Goal: Task Accomplishment & Management: Complete application form

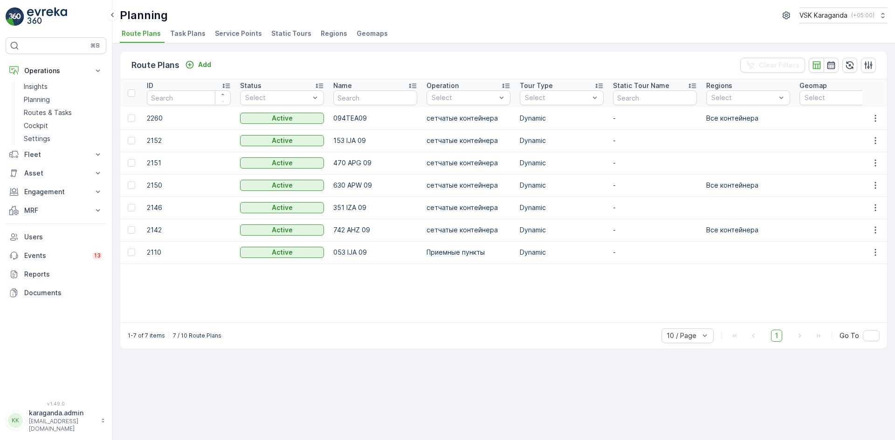
click at [232, 34] on span "Service Points" at bounding box center [238, 33] width 47 height 9
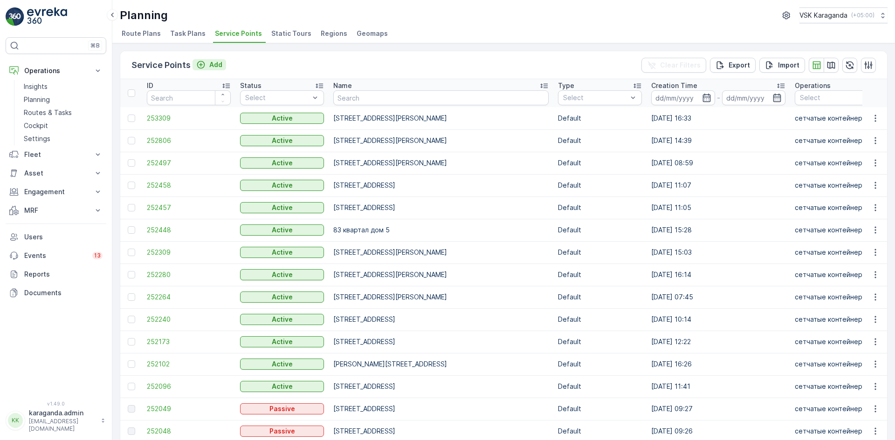
click at [212, 64] on p "Add" at bounding box center [215, 64] width 13 height 9
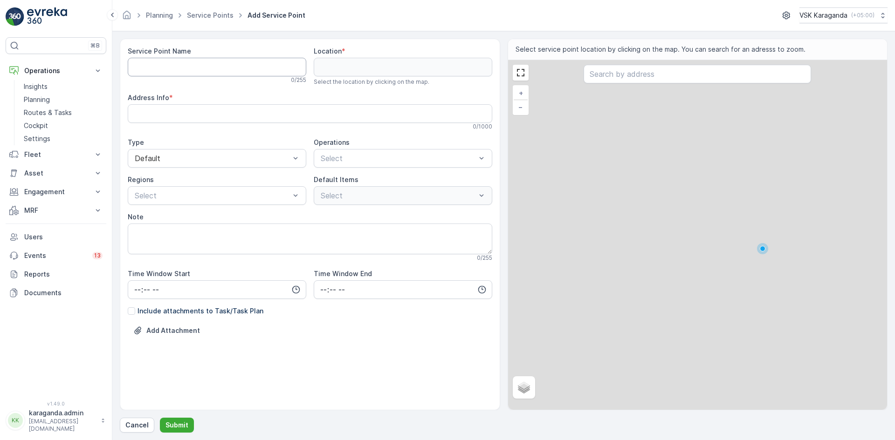
click at [208, 63] on Name "Service Point Name" at bounding box center [217, 67] width 178 height 19
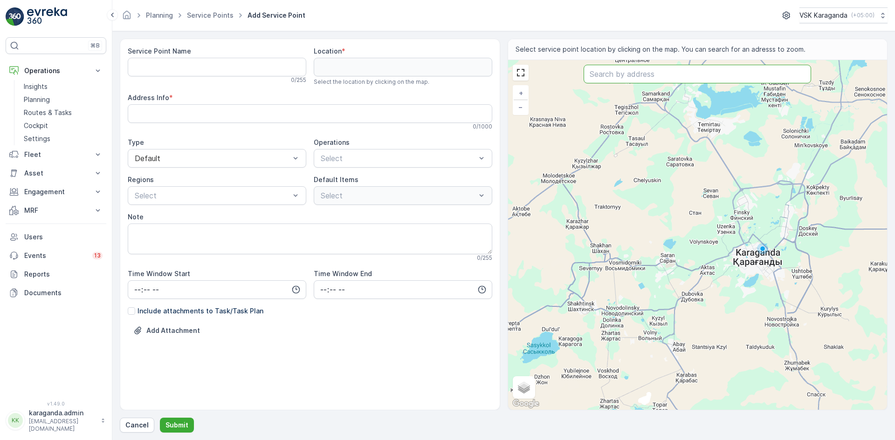
click at [617, 75] on input "text" at bounding box center [696, 74] width 227 height 19
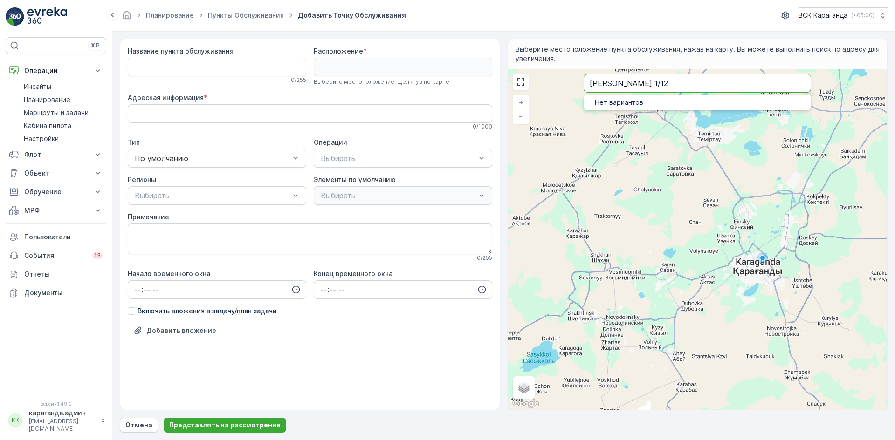
drag, startPoint x: 654, startPoint y: 88, endPoint x: 371, endPoint y: 103, distance: 283.3
click at [371, 103] on div "Название пункта обслуживания 0 / 255 Расположение * Выберите местоположение, ще…" at bounding box center [504, 225] width 768 height 372
type input "2"
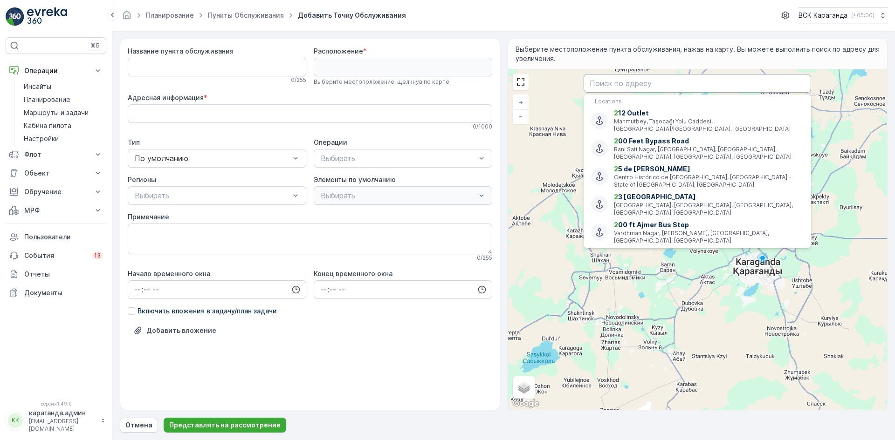
click at [635, 82] on input "text" at bounding box center [696, 83] width 227 height 19
click at [629, 83] on input "text" at bounding box center [696, 83] width 227 height 19
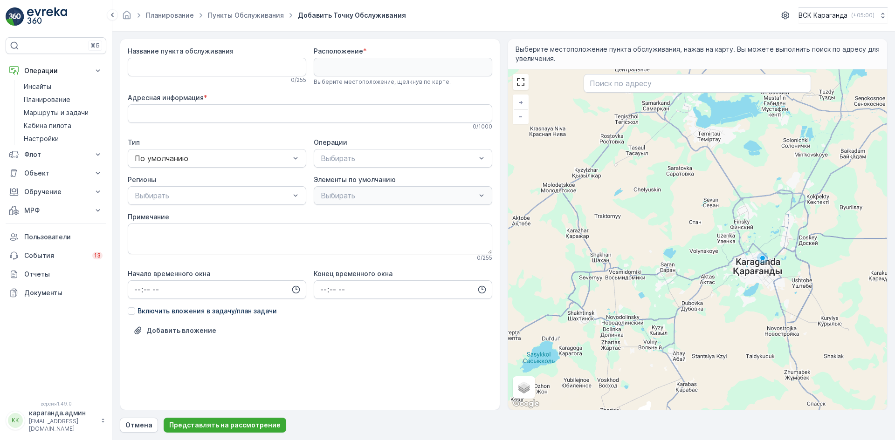
click at [617, 72] on div "+ − Спутник Дорожная карта Местность Гибридный Листовка Сочетания клавиш Картог…" at bounding box center [697, 239] width 379 height 341
type input "50.17250050843174,72.69741862554379"
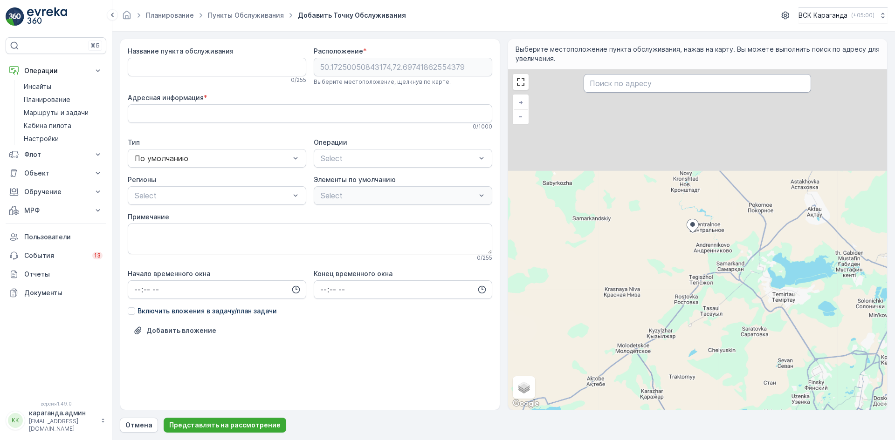
type Info "5MFW+2X Centralnoe, [GEOGRAPHIC_DATA]"
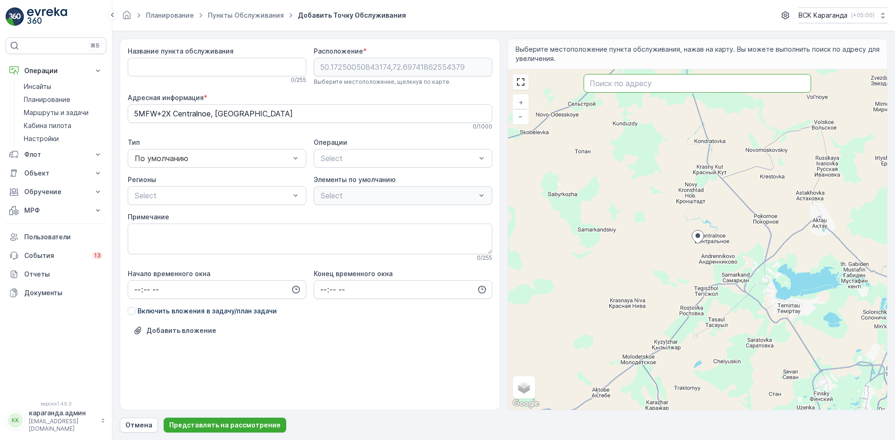
drag, startPoint x: 610, startPoint y: 88, endPoint x: 608, endPoint y: 95, distance: 7.1
click at [608, 95] on div "+ − Спутник Дорожная карта Местность Гибридный Листовка Сочетания клавиш Картог…" at bounding box center [697, 239] width 379 height 341
type input "50.45313228735313,72.43510316029311"
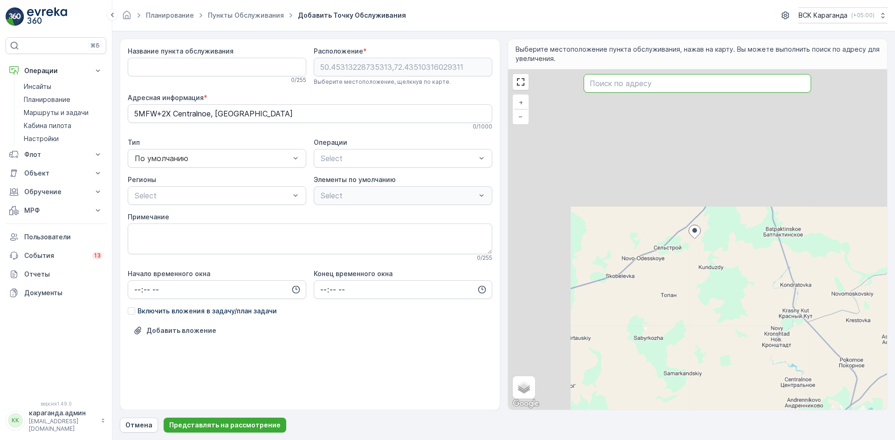
type Info "FC3P+72 Сельстрой, [GEOGRAPHIC_DATA]"
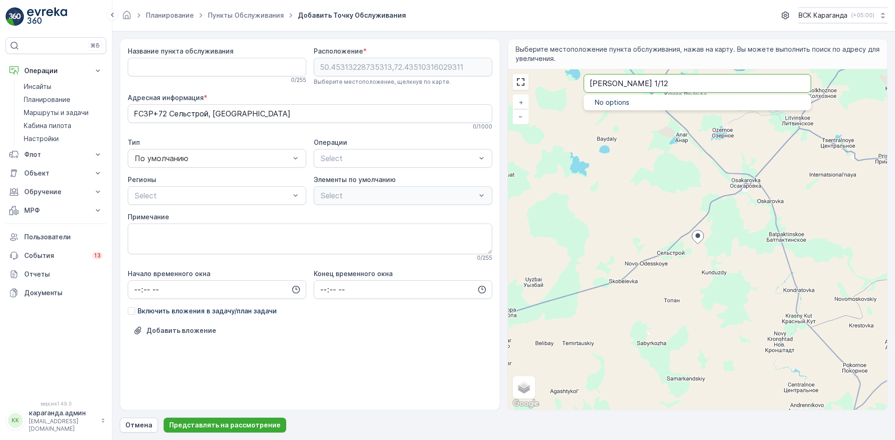
click at [660, 83] on input "[PERSON_NAME] 1/12" at bounding box center [696, 83] width 227 height 19
type input "[PERSON_NAME] 1/12"
drag, startPoint x: 665, startPoint y: 85, endPoint x: 549, endPoint y: 92, distance: 115.8
click at [549, 92] on div "+ − Спутник Дорожная карта Местность Гибридный Листовка Сочетания клавиш Картог…" at bounding box center [697, 239] width 379 height 341
type input "50.73819338460293,71.99828942128319"
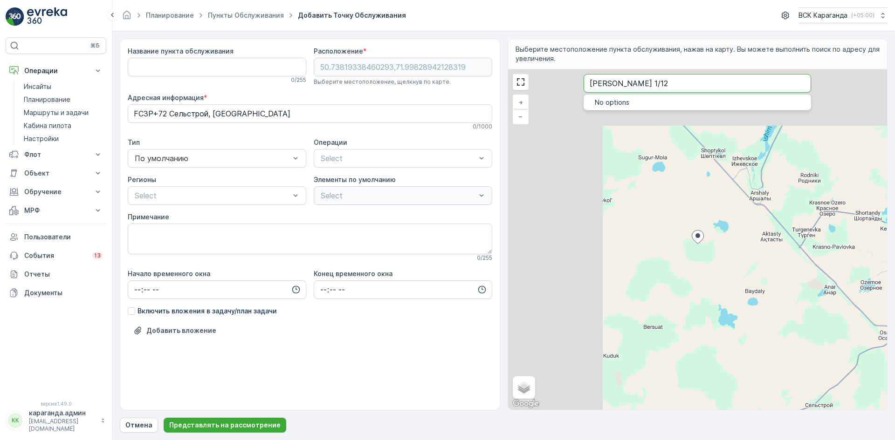
type Info "PXQX+78 Michurino, [GEOGRAPHIC_DATA]"
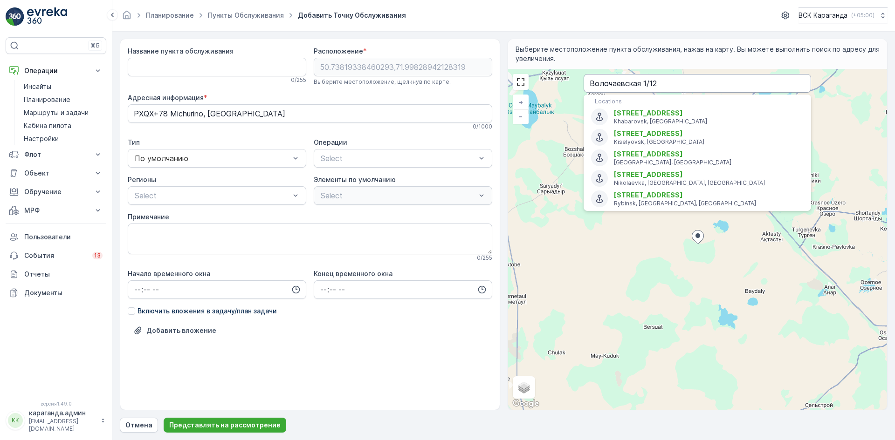
click at [598, 82] on input "Волочаевская 1/12" at bounding box center [696, 83] width 227 height 19
click at [658, 85] on input "Волочаевская 1/12" at bounding box center [696, 83] width 227 height 19
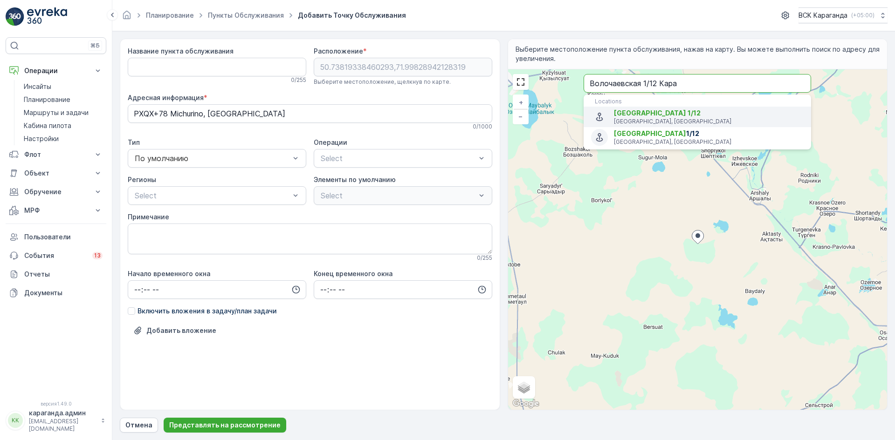
type input "Волочаевская 1/12 Кара"
click at [658, 131] on span "[GEOGRAPHIC_DATA]" at bounding box center [650, 134] width 72 height 8
type input "49.7753758,73.11300179999999"
type Info "[STREET_ADDRESS]"
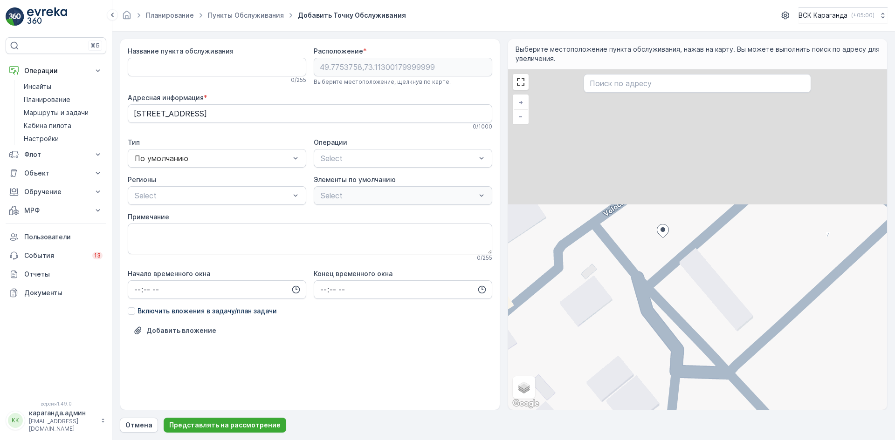
drag, startPoint x: 687, startPoint y: 212, endPoint x: 668, endPoint y: 351, distance: 139.8
click at [668, 351] on div "+ − Спутник Дорожная карта Местность Гибридный Листовка Сочетания клавиш Картог…" at bounding box center [697, 239] width 379 height 341
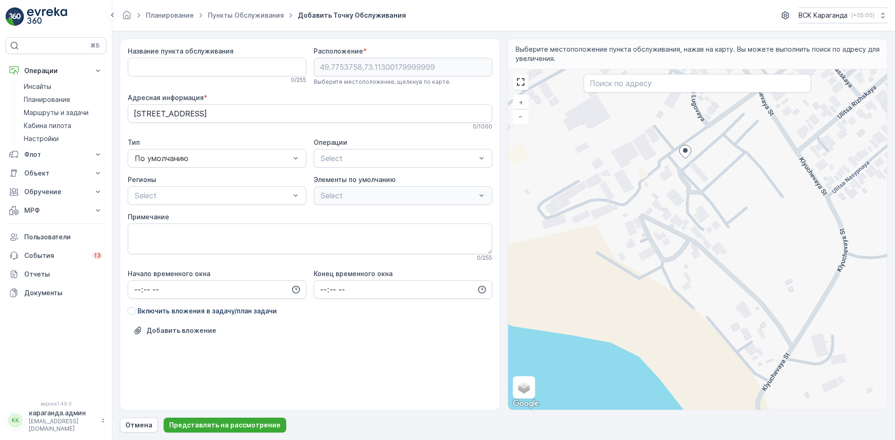
drag, startPoint x: 580, startPoint y: 285, endPoint x: 675, endPoint y: 199, distance: 128.0
click at [675, 199] on div "+ − Спутник Дорожная карта Местность Гибридный Листовка Сочетания клавиш Картог…" at bounding box center [697, 239] width 379 height 341
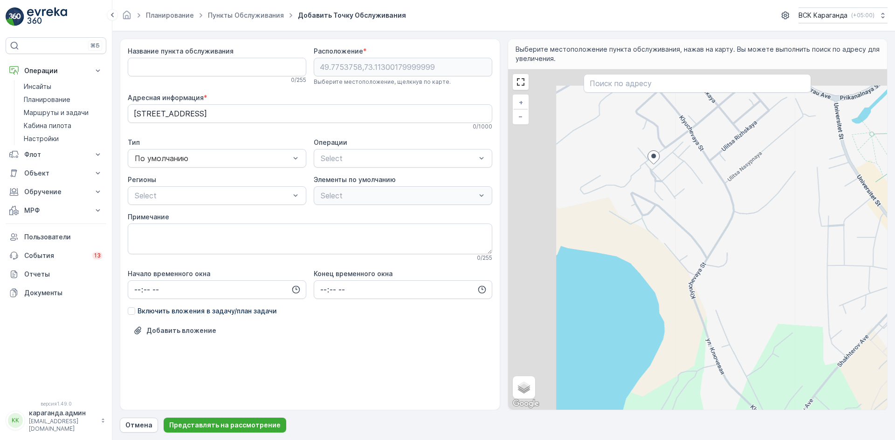
drag, startPoint x: 594, startPoint y: 190, endPoint x: 688, endPoint y: 250, distance: 111.3
click at [688, 250] on div "+ − Спутник Дорожная карта Местность Гибридный Листовка Сочетания клавиш Картог…" at bounding box center [697, 239] width 379 height 341
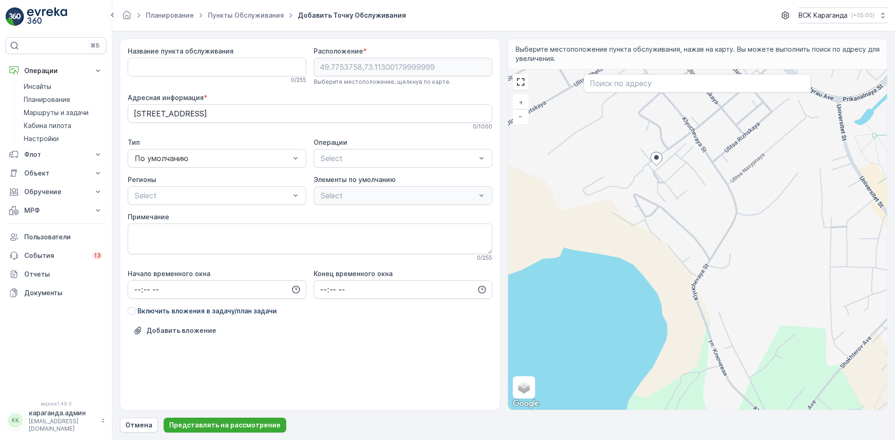
click at [647, 180] on div "+ − Спутник Дорожная карта Местность Гибридный Листовка Сочетания клавиш Картог…" at bounding box center [697, 239] width 379 height 341
type input "49.774945593841586,73.11258589921003"
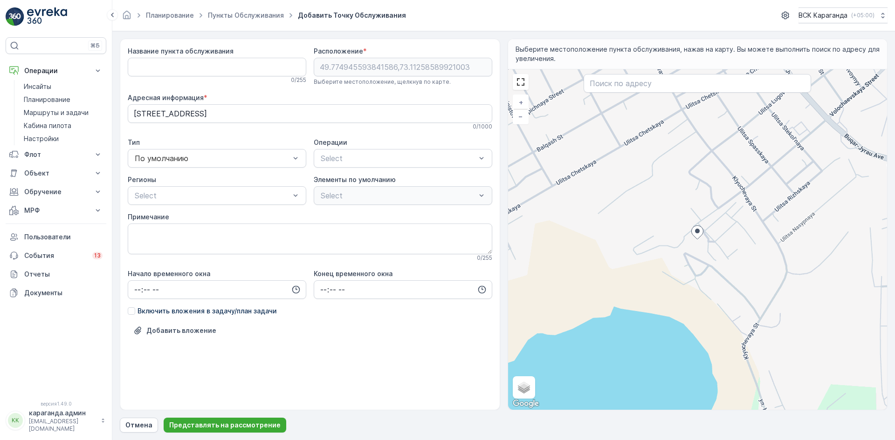
type Info "[STREET_ADDRESS]"
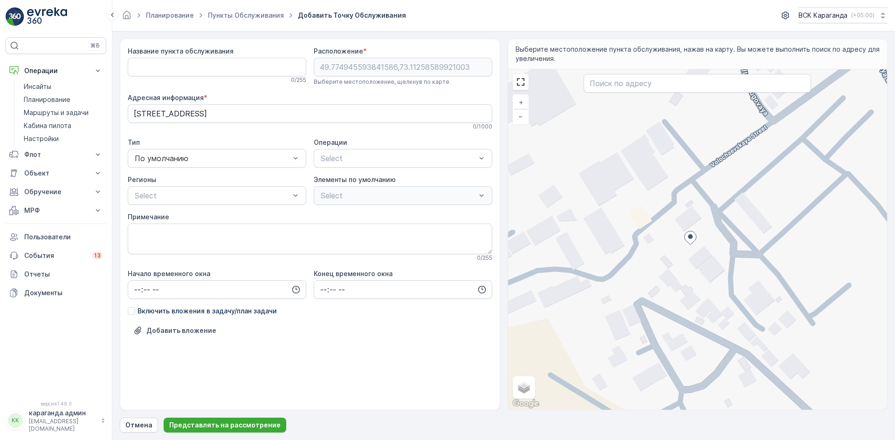
click at [686, 217] on div "+ − Спутник Дорожная карта Местность Гибридный Листовка Сочетания клавиш Картог…" at bounding box center [697, 239] width 379 height 341
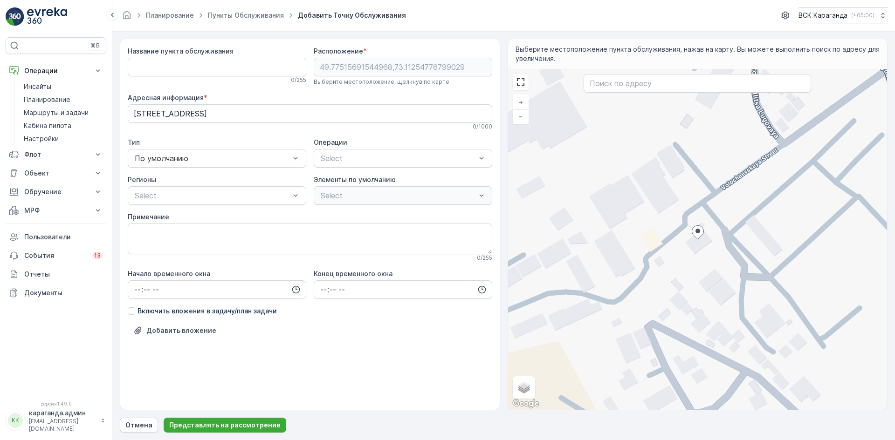
click at [682, 302] on div "+ − Спутник Дорожная карта Местность Гибридный Листовка Сочетания клавиш Картог…" at bounding box center [697, 239] width 379 height 341
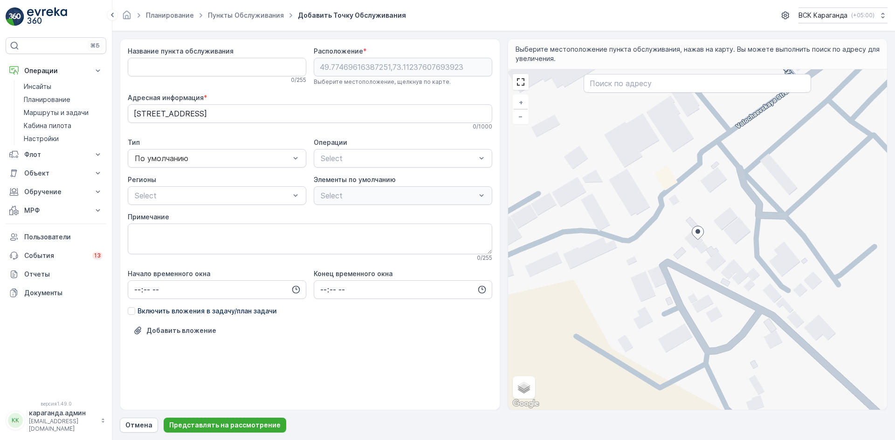
click at [666, 229] on div "+ − Спутник Дорожная карта Местность Гибридный Листовка Сочетания клавиш Картог…" at bounding box center [697, 239] width 379 height 341
type input "49.77477584302997,73.11201654553194"
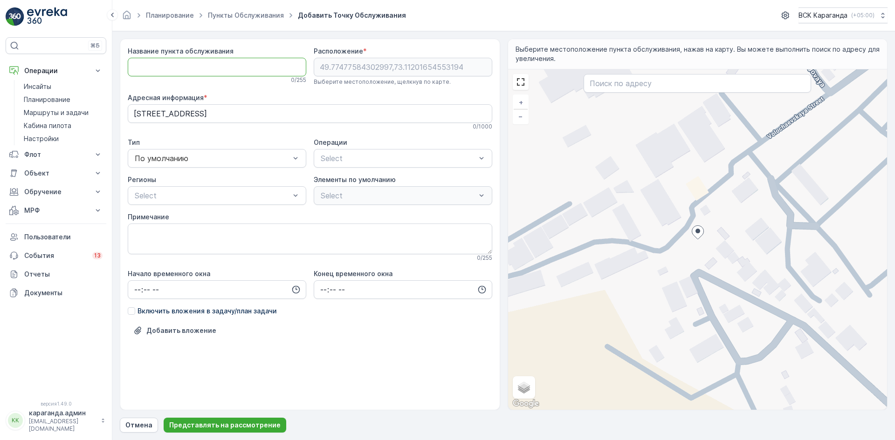
click at [162, 67] on Name "Название пункта обслуживания" at bounding box center [217, 67] width 178 height 19
type Name "[PERSON_NAME] 1/12"
click at [353, 157] on div at bounding box center [398, 158] width 157 height 8
click at [345, 182] on span "сетчатыe контейнера" at bounding box center [357, 181] width 77 height 8
click at [229, 203] on div "Select" at bounding box center [217, 195] width 178 height 19
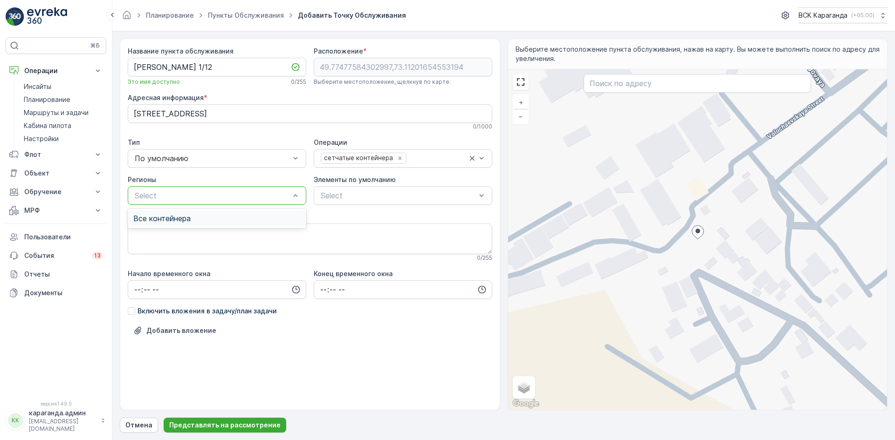
click at [205, 219] on div "Все контейнера" at bounding box center [216, 218] width 167 height 8
click at [135, 288] on input "time" at bounding box center [217, 290] width 178 height 19
click at [135, 384] on font "06" at bounding box center [137, 384] width 8 height 8
type input "06:00"
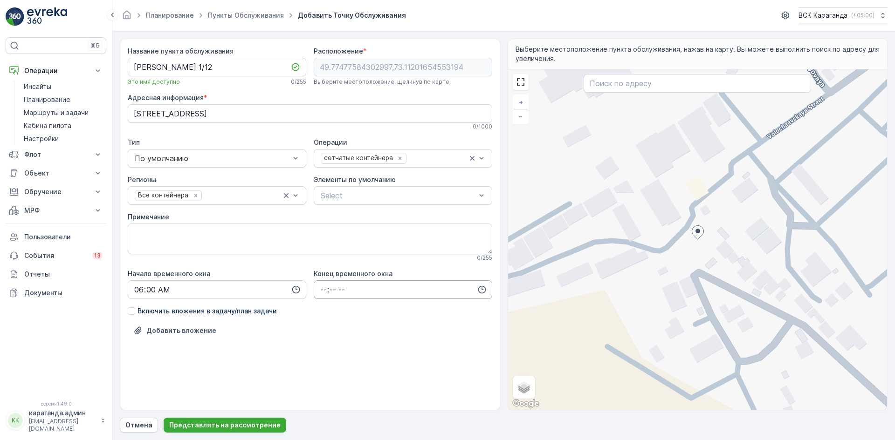
click at [324, 288] on input "time" at bounding box center [403, 290] width 178 height 19
click at [322, 371] on font "22" at bounding box center [322, 371] width 7 height 8
type input "22:00"
click at [284, 377] on div "Название пункта обслуживания [PERSON_NAME] 1/12 Это имя доступно 0 / 255 Распол…" at bounding box center [310, 221] width 364 height 348
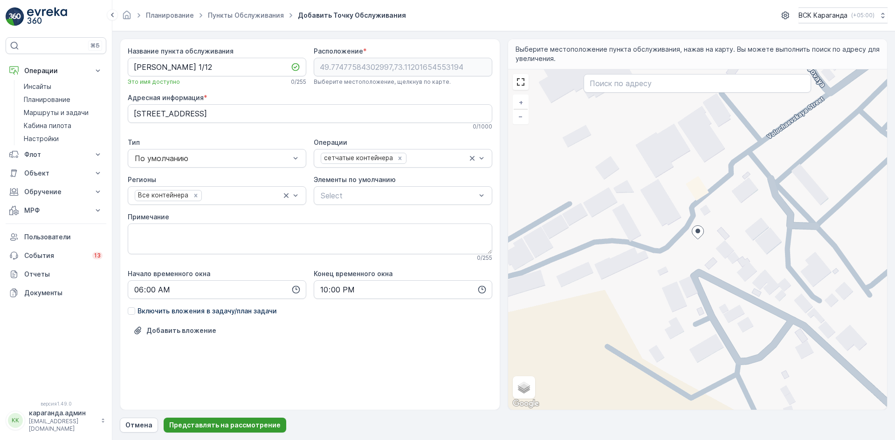
click at [218, 424] on font "Представлять на рассмотрение" at bounding box center [224, 425] width 111 height 8
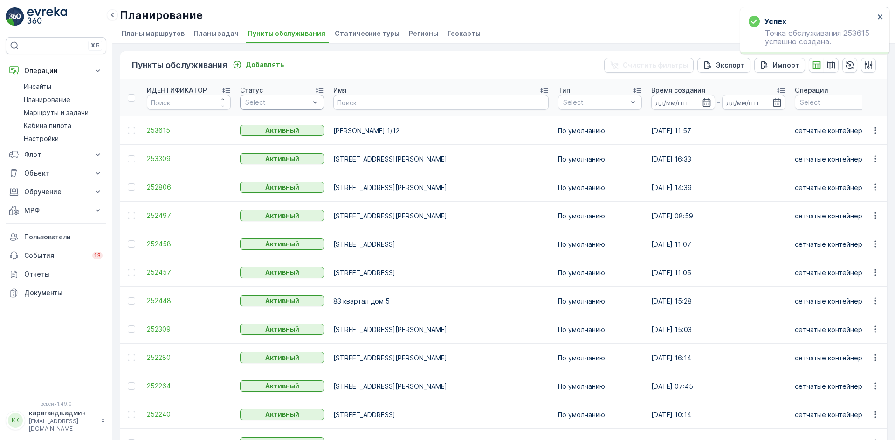
drag, startPoint x: 133, startPoint y: 131, endPoint x: 310, endPoint y: 110, distance: 178.8
click at [133, 131] on div at bounding box center [131, 130] width 7 height 7
click at [128, 127] on input "checkbox" at bounding box center [128, 127] width 0 height 0
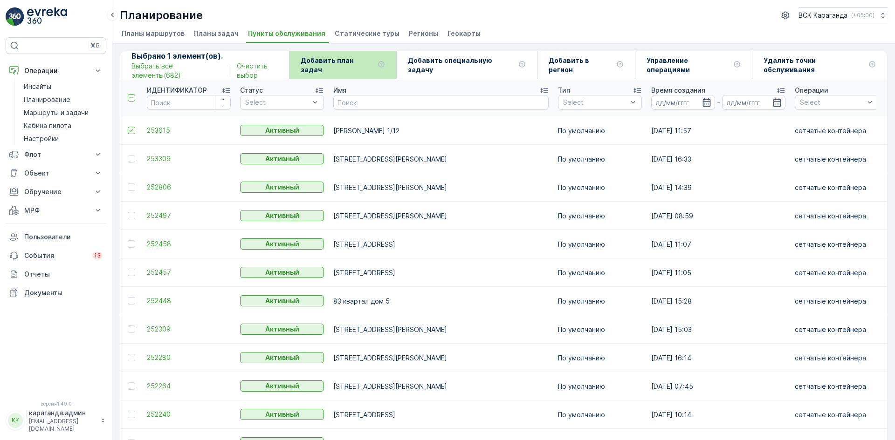
click at [346, 66] on font "Добавить план задач" at bounding box center [327, 64] width 53 height 17
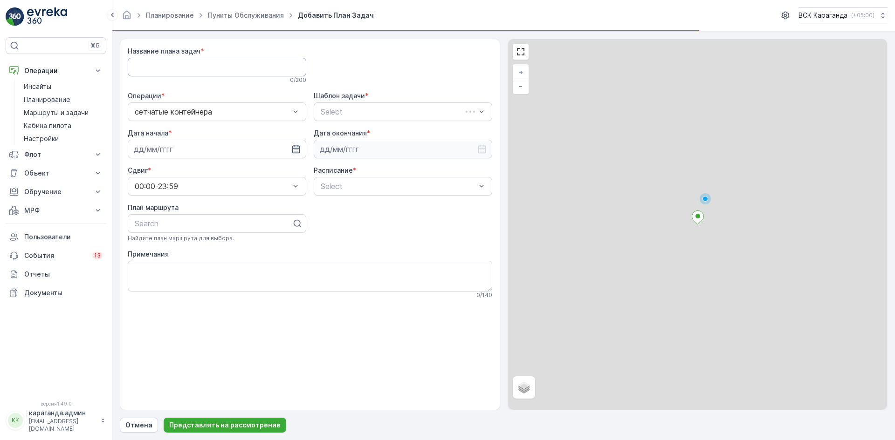
click at [198, 67] on Name "Название плана задач" at bounding box center [217, 67] width 178 height 19
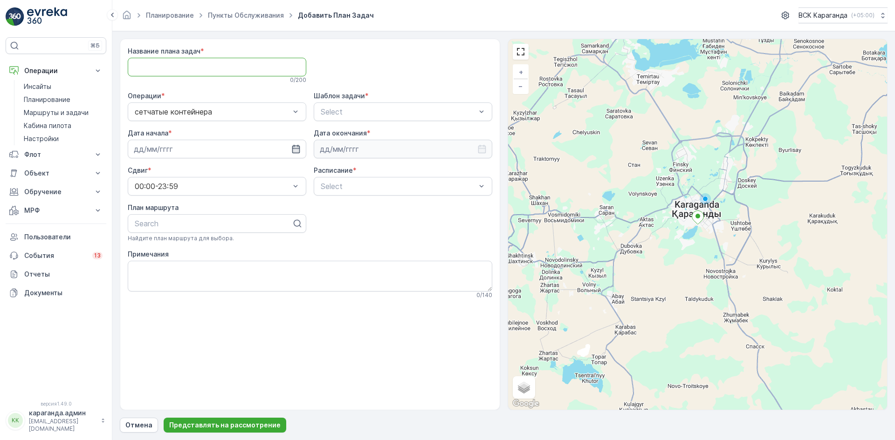
type Name "все контейнера"
click at [330, 148] on span "CSK - Сбор отходов" at bounding box center [356, 150] width 75 height 8
click at [248, 148] on input at bounding box center [217, 149] width 178 height 19
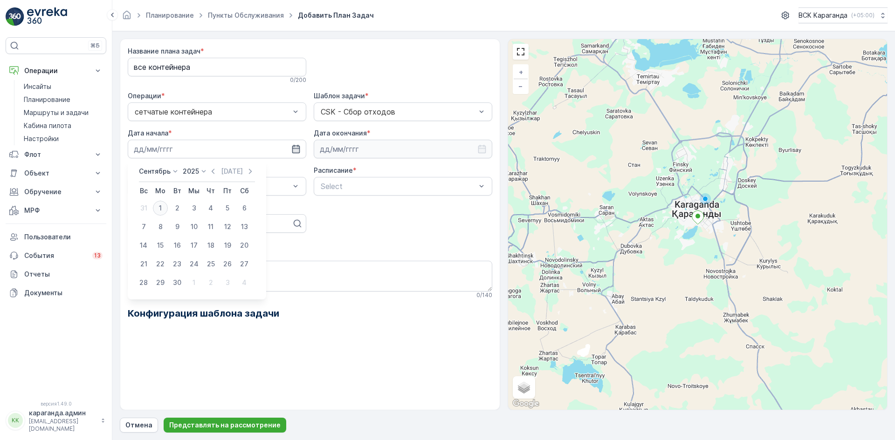
click at [158, 205] on div "1" at bounding box center [160, 208] width 15 height 15
type input "[DATE]"
click at [329, 152] on input at bounding box center [403, 149] width 178 height 19
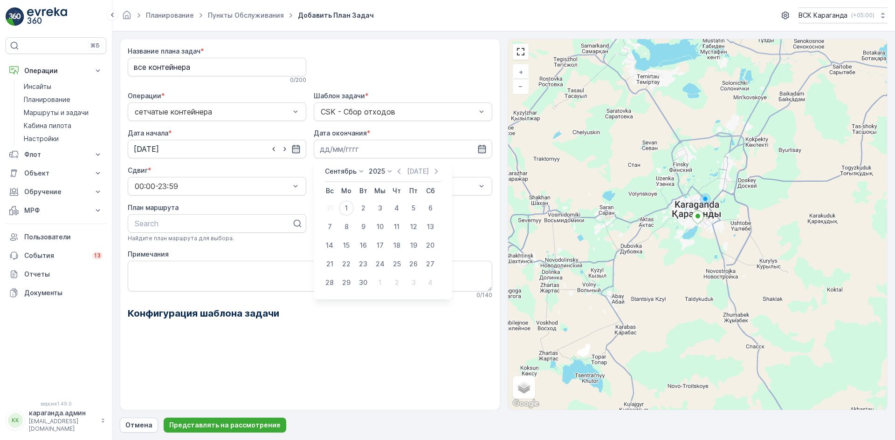
click at [329, 172] on font "Сентябрь" at bounding box center [341, 171] width 32 height 8
click at [353, 255] on font "декабрь" at bounding box center [343, 257] width 27 height 8
click at [383, 283] on font "31" at bounding box center [380, 283] width 7 height 8
type input "[DATE]"
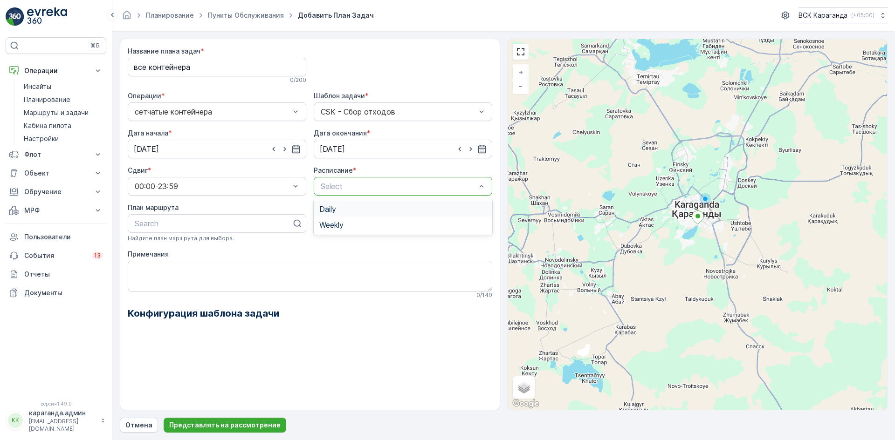
click at [340, 186] on div at bounding box center [398, 186] width 157 height 8
click at [336, 221] on span "Weekly" at bounding box center [331, 225] width 24 height 8
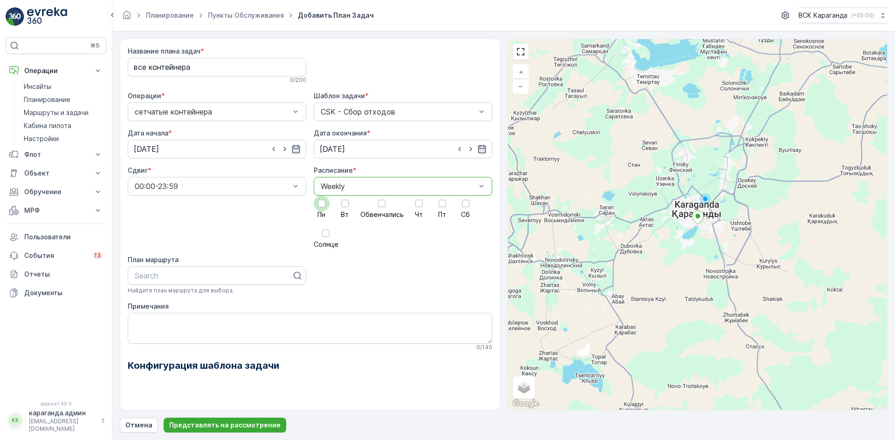
click at [321, 206] on div at bounding box center [321, 203] width 7 height 7
click at [322, 196] on input "Пн" at bounding box center [322, 196] width 0 height 0
click at [347, 207] on div at bounding box center [344, 203] width 7 height 7
click at [345, 196] on input "Вт" at bounding box center [345, 196] width 0 height 0
drag, startPoint x: 373, startPoint y: 208, endPoint x: 406, endPoint y: 210, distance: 32.7
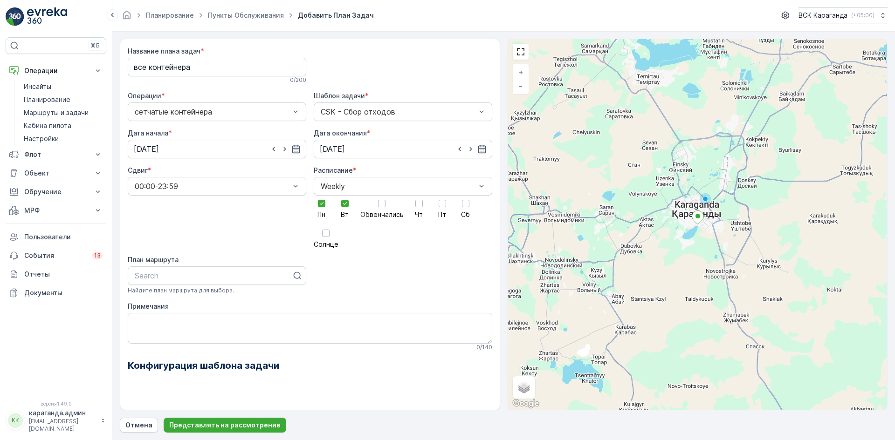
click at [375, 209] on label "Обвенчались" at bounding box center [381, 207] width 43 height 22
click at [382, 196] on input "Обвенчались" at bounding box center [382, 196] width 0 height 0
click at [422, 209] on div at bounding box center [419, 204] width 16 height 16
click at [419, 196] on input "Чт" at bounding box center [419, 196] width 0 height 0
click at [445, 206] on div at bounding box center [442, 204] width 16 height 16
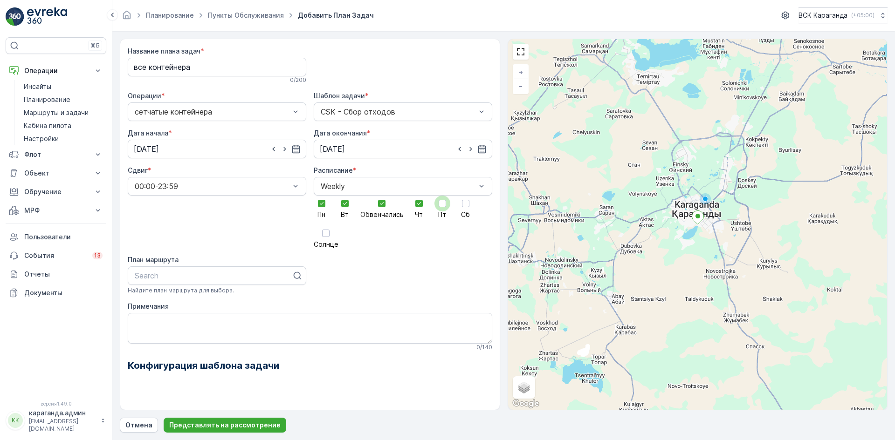
click at [442, 196] on input "Пт" at bounding box center [442, 196] width 0 height 0
click at [463, 206] on div at bounding box center [465, 203] width 7 height 7
click at [466, 196] on input "Сб" at bounding box center [466, 196] width 0 height 0
click at [318, 236] on label "Солнце" at bounding box center [326, 237] width 25 height 22
click at [326, 226] on input "Солнце" at bounding box center [326, 226] width 0 height 0
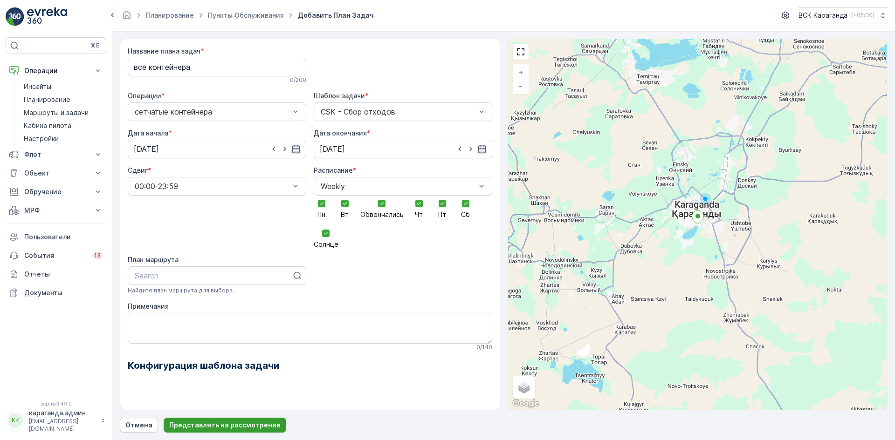
click at [221, 424] on font "Представлять на рассмотрение" at bounding box center [224, 425] width 111 height 8
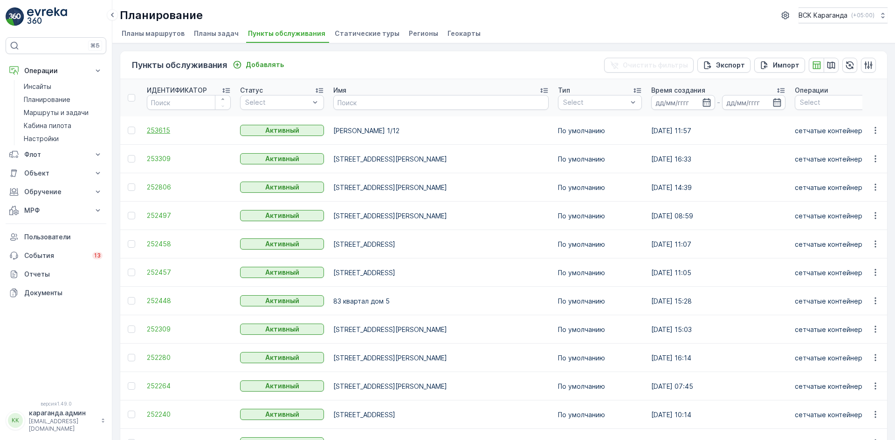
click at [153, 135] on span "253615" at bounding box center [189, 130] width 84 height 9
click at [158, 129] on font "253615" at bounding box center [158, 130] width 23 height 8
